Goal: Task Accomplishment & Management: Use online tool/utility

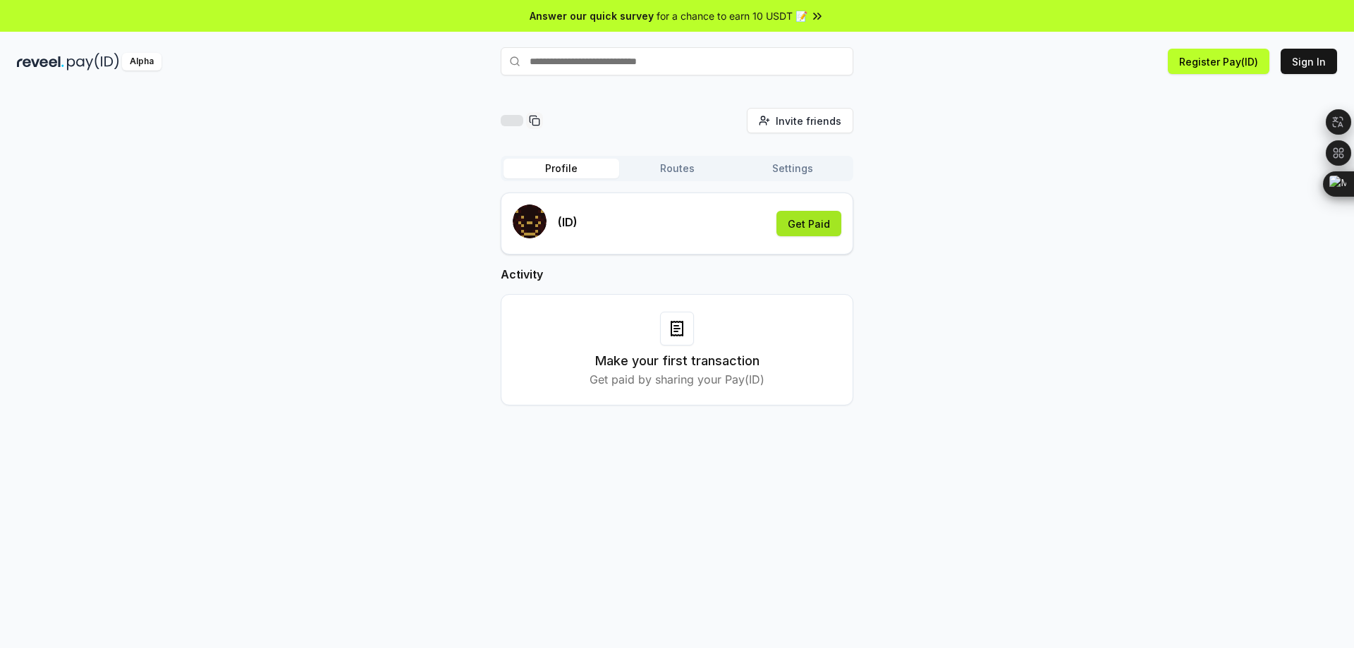
click at [829, 231] on button "Get Paid" at bounding box center [808, 223] width 65 height 25
